Goal: Task Accomplishment & Management: Manage account settings

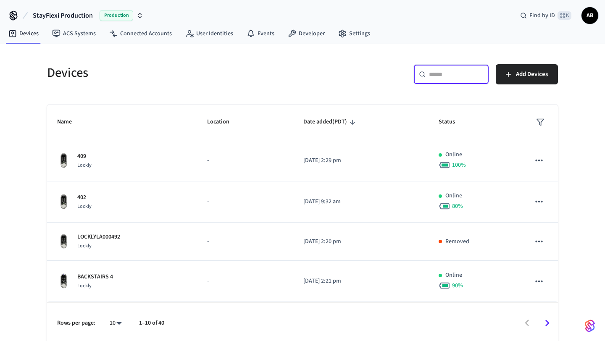
click at [449, 77] on input "text" at bounding box center [456, 74] width 55 height 8
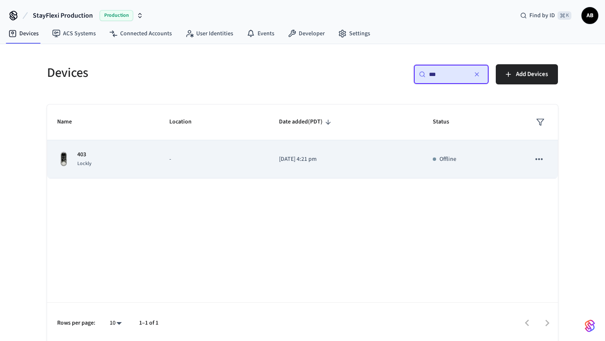
type input "***"
click at [540, 159] on icon "sticky table" at bounding box center [539, 159] width 11 height 11
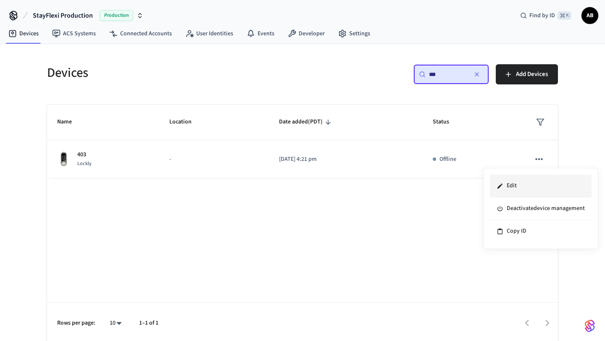
click at [520, 187] on li "Edit" at bounding box center [541, 186] width 102 height 23
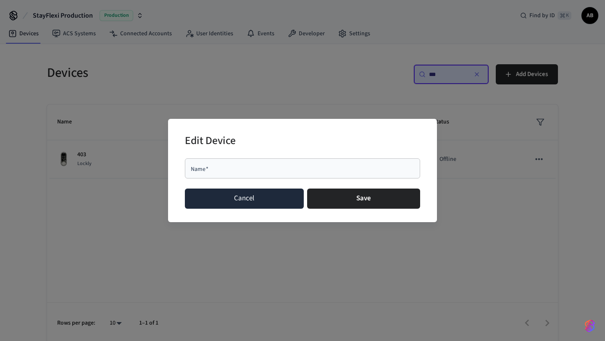
click at [249, 202] on button "Cancel" at bounding box center [244, 199] width 119 height 20
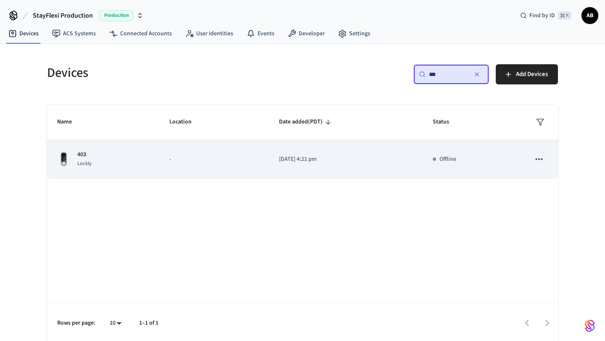
click at [88, 156] on p "403" at bounding box center [84, 154] width 14 height 9
click at [78, 156] on p "403" at bounding box center [84, 154] width 14 height 9
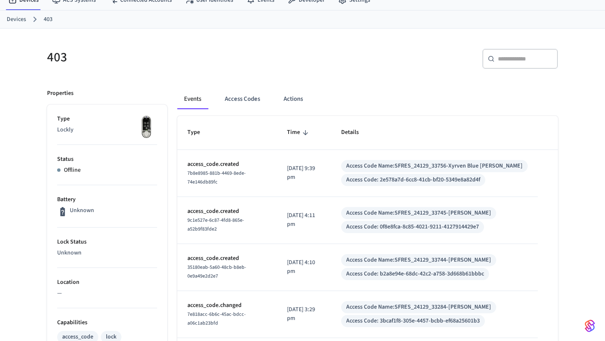
scroll to position [32, 0]
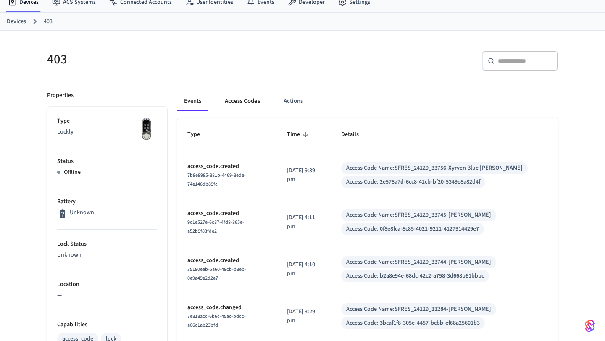
click at [244, 105] on button "Access Codes" at bounding box center [242, 101] width 49 height 20
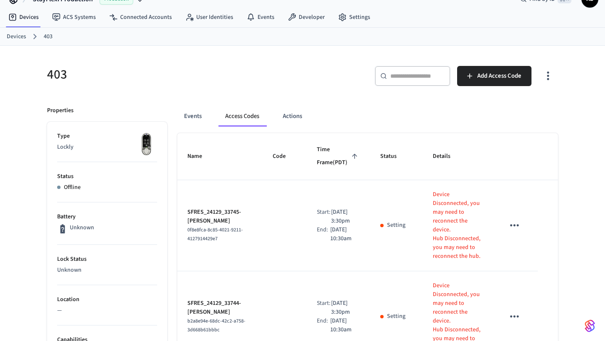
scroll to position [19, 0]
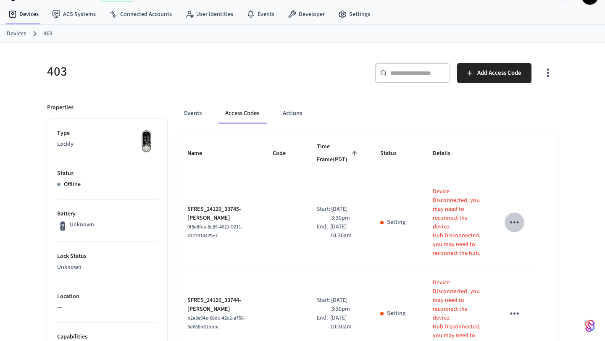
click at [516, 216] on icon "sticky table" at bounding box center [514, 222] width 13 height 13
click at [517, 183] on div at bounding box center [302, 170] width 605 height 341
click at [293, 111] on button "Actions" at bounding box center [292, 113] width 33 height 20
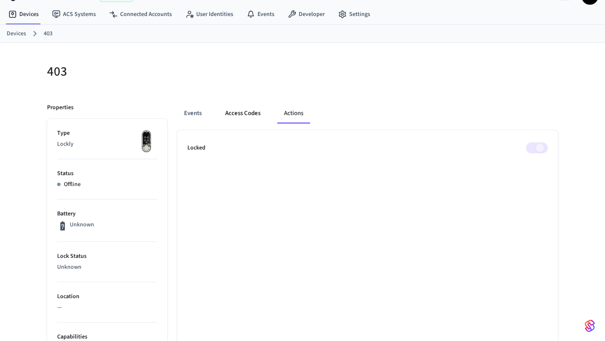
click at [236, 111] on button "Access Codes" at bounding box center [243, 113] width 49 height 20
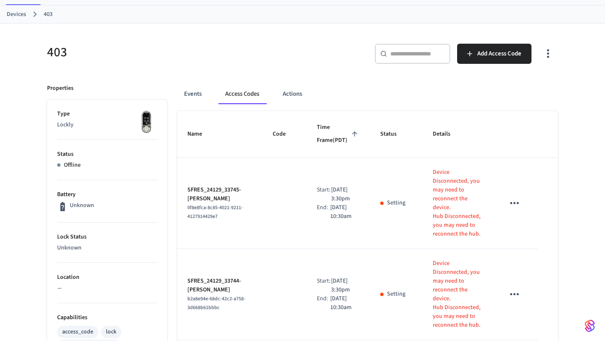
scroll to position [0, 0]
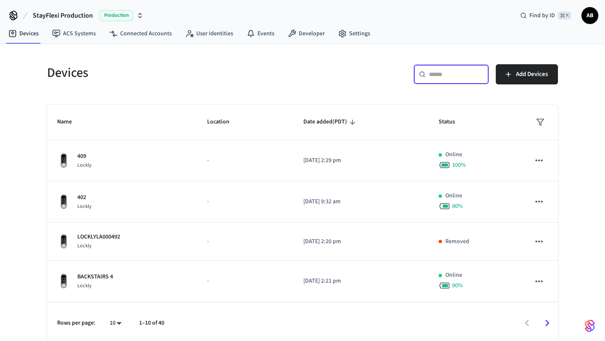
click at [433, 77] on input "text" at bounding box center [456, 74] width 55 height 8
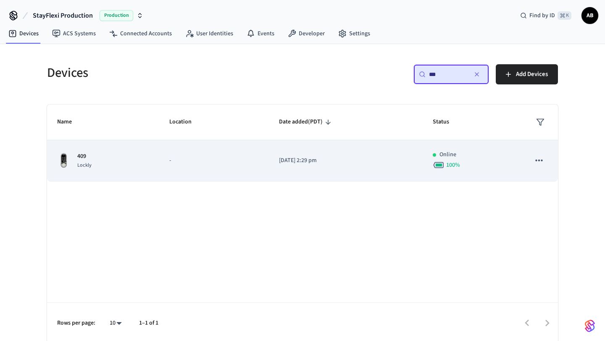
type input "***"
click at [306, 160] on p "[DATE] 2:29 pm" at bounding box center [346, 160] width 134 height 9
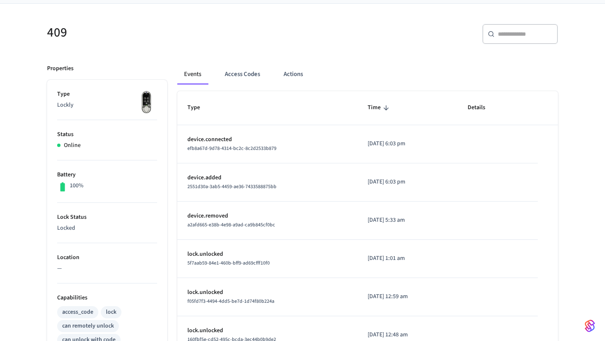
scroll to position [14, 0]
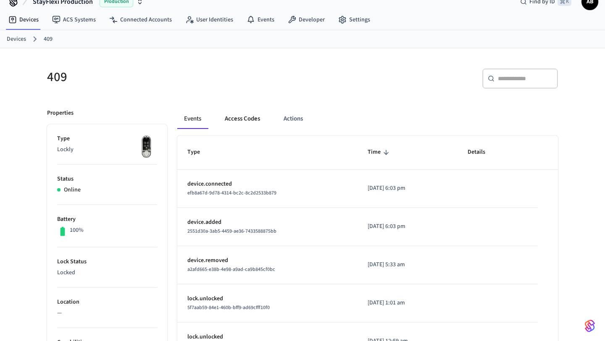
click at [238, 119] on button "Access Codes" at bounding box center [242, 119] width 49 height 20
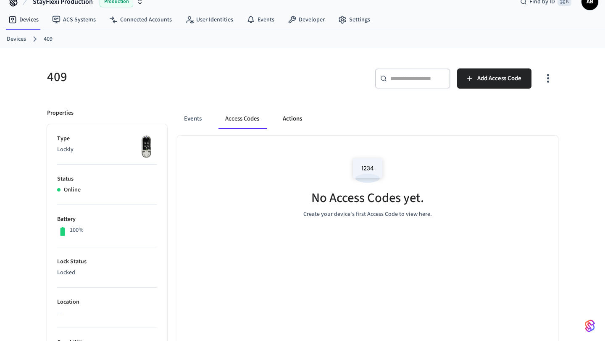
click at [288, 121] on button "Actions" at bounding box center [292, 119] width 33 height 20
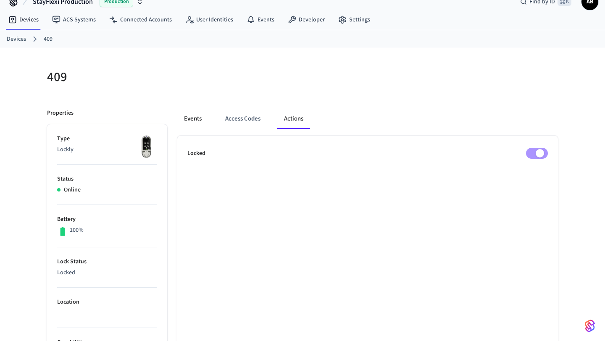
click at [194, 120] on button "Events" at bounding box center [192, 119] width 31 height 20
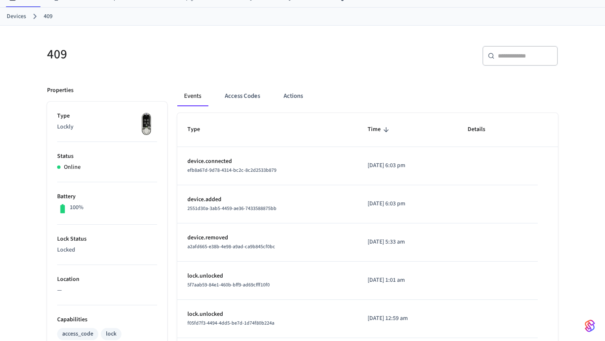
scroll to position [26, 0]
